Goal: Browse casually

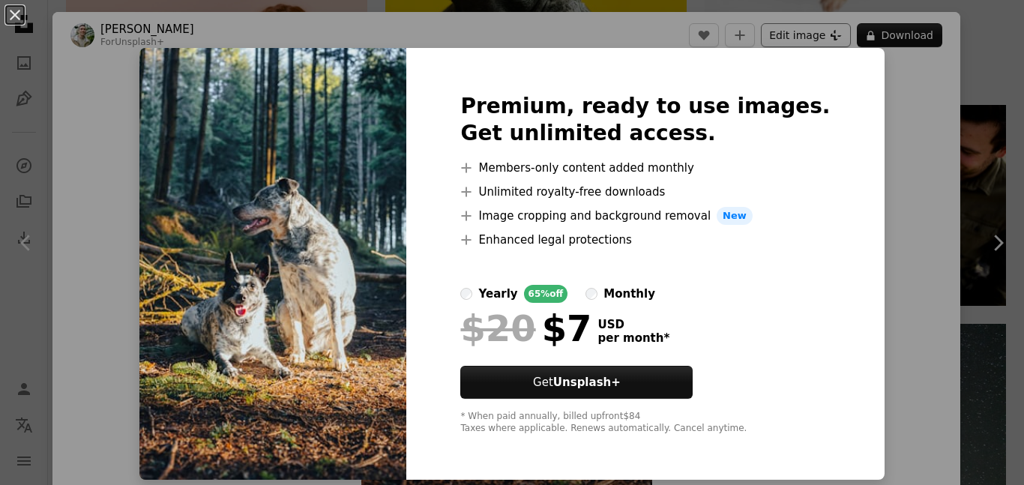
click at [829, 40] on div "An X shape Premium, ready to use images. Get unlimited access. A plus sign Memb…" at bounding box center [512, 242] width 1024 height 485
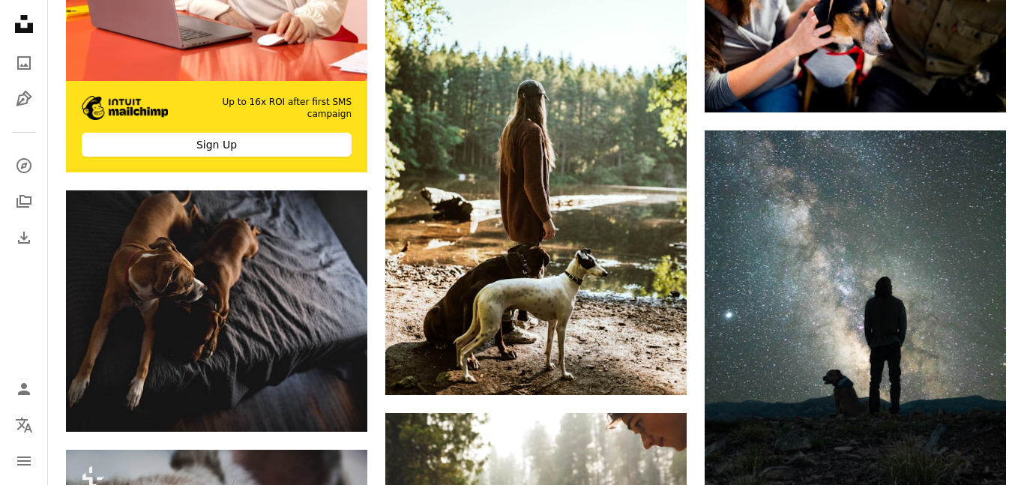
scroll to position [4018, 0]
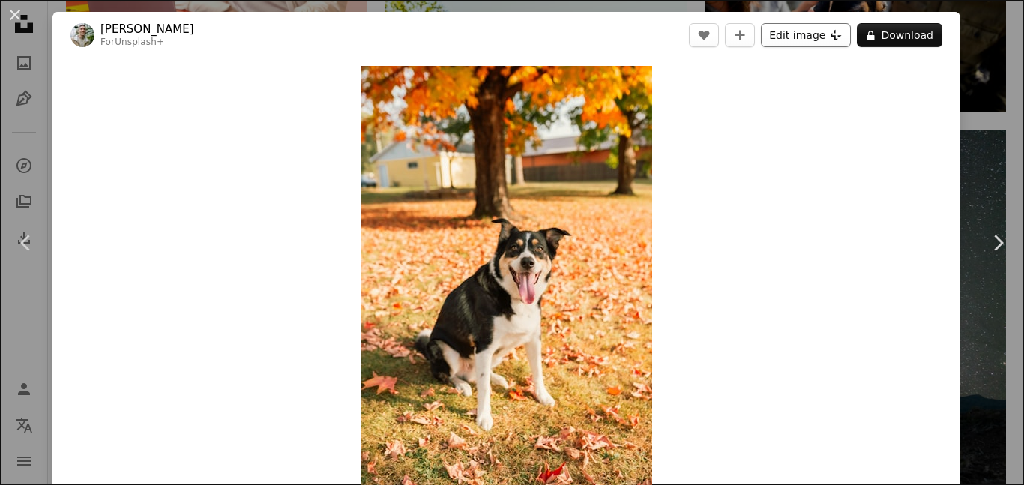
click at [876, 30] on icon "A lock" at bounding box center [870, 35] width 11 height 11
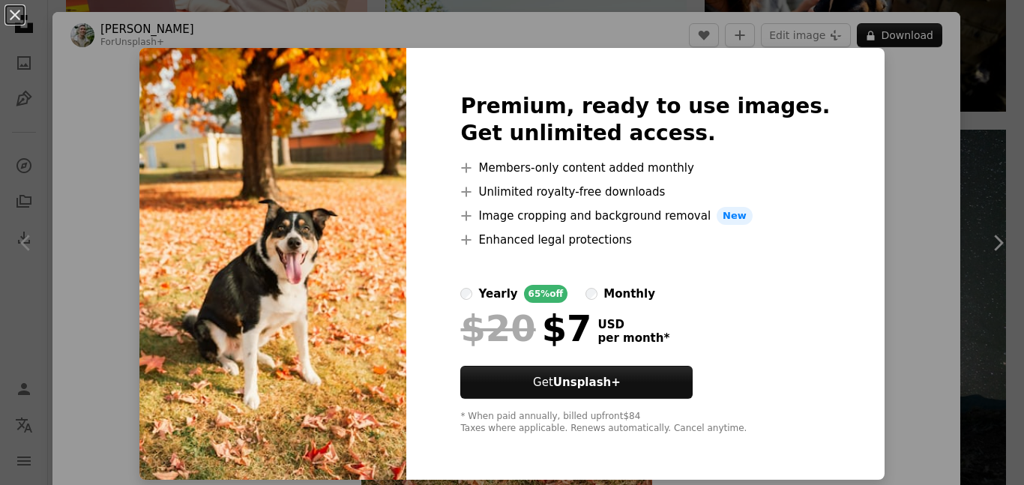
click at [913, 172] on div "An X shape Premium, ready to use images. Get unlimited access. A plus sign Memb…" at bounding box center [512, 242] width 1024 height 485
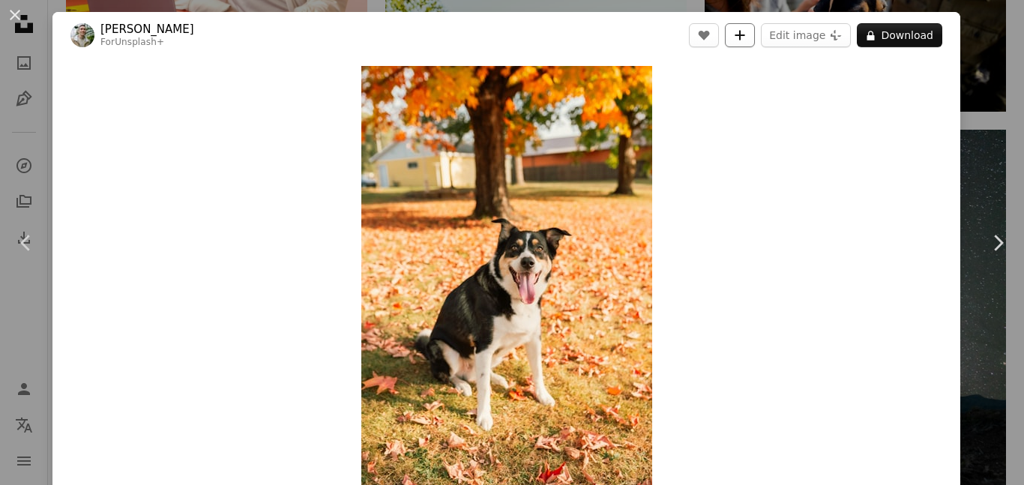
click at [745, 36] on icon "Add to Collection" at bounding box center [740, 35] width 10 height 10
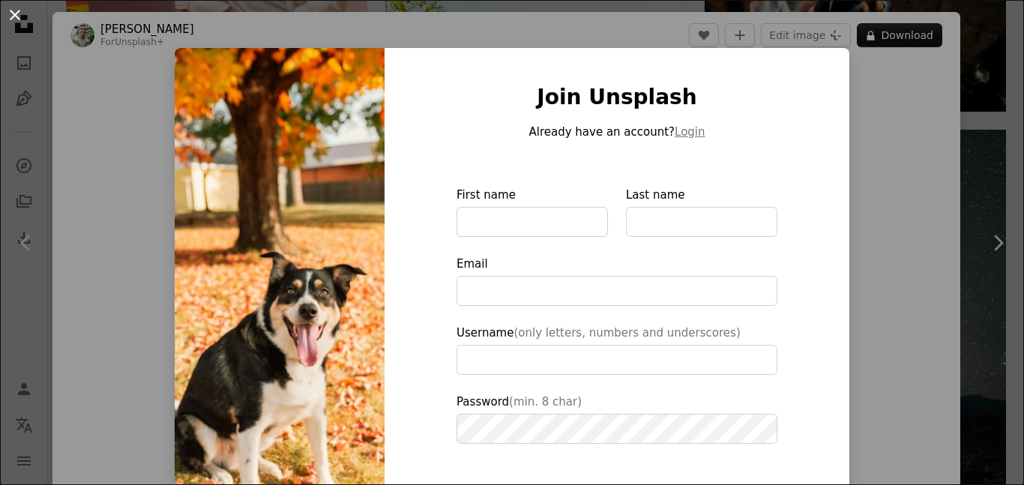
click at [20, 13] on button "An X shape" at bounding box center [15, 15] width 18 height 18
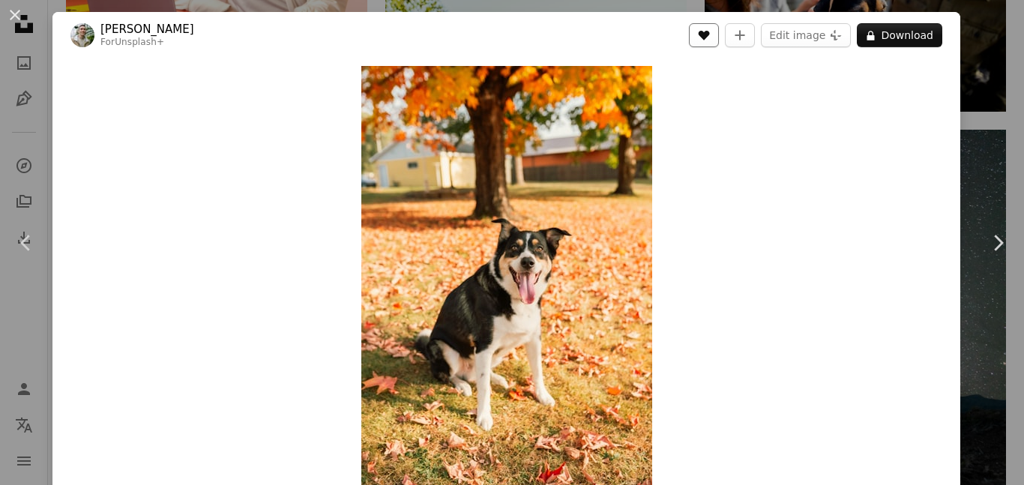
click at [710, 36] on icon "A heart" at bounding box center [704, 35] width 12 height 12
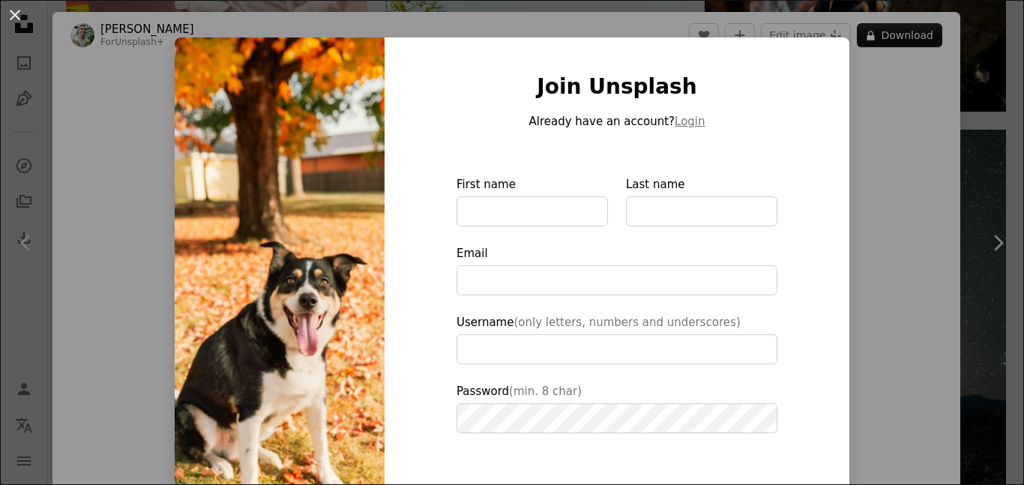
scroll to position [15, 0]
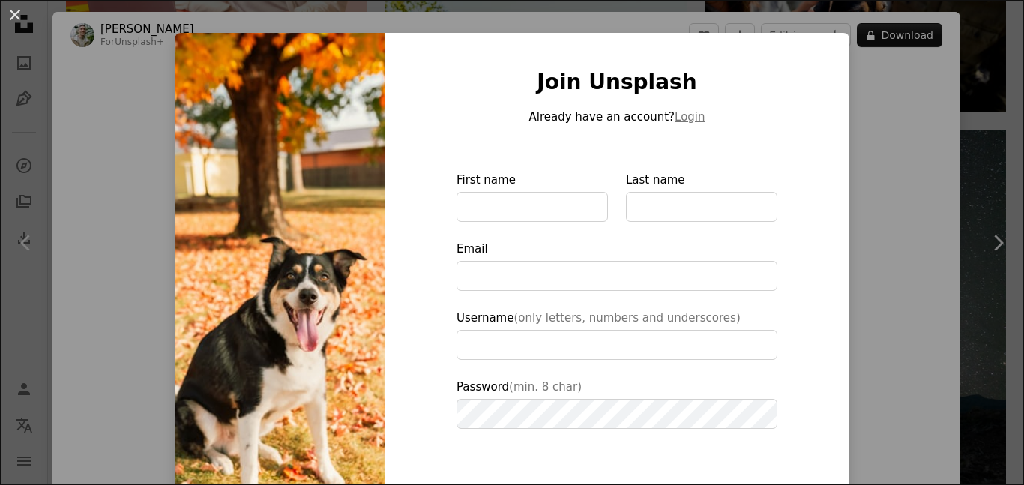
drag, startPoint x: 850, startPoint y: 175, endPoint x: 730, endPoint y: 128, distance: 128.8
click at [856, 176] on div "An X shape Join Unsplash Already have an account? Login First name Last name Em…" at bounding box center [512, 242] width 1024 height 485
click at [883, 179] on div "Zoom in" at bounding box center [505, 283] width 907 height 450
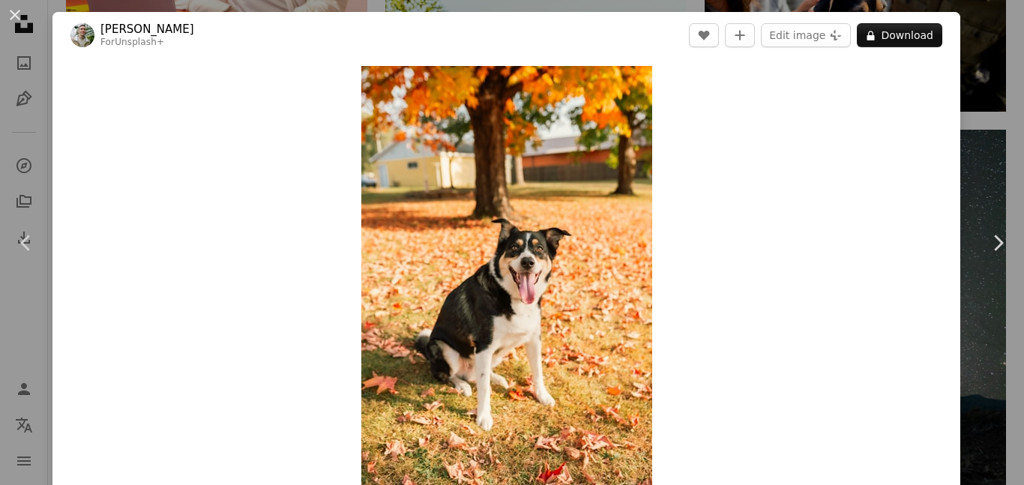
drag, startPoint x: 11, startPoint y: 7, endPoint x: 25, endPoint y: 11, distance: 14.0
click at [11, 8] on button "An X shape" at bounding box center [15, 15] width 18 height 18
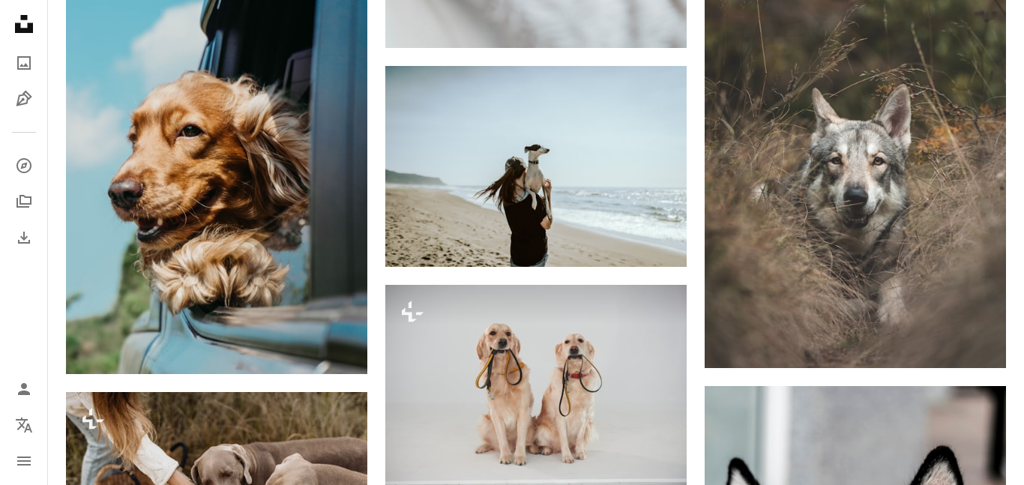
scroll to position [10461, 0]
